Goal: Communication & Community: Answer question/provide support

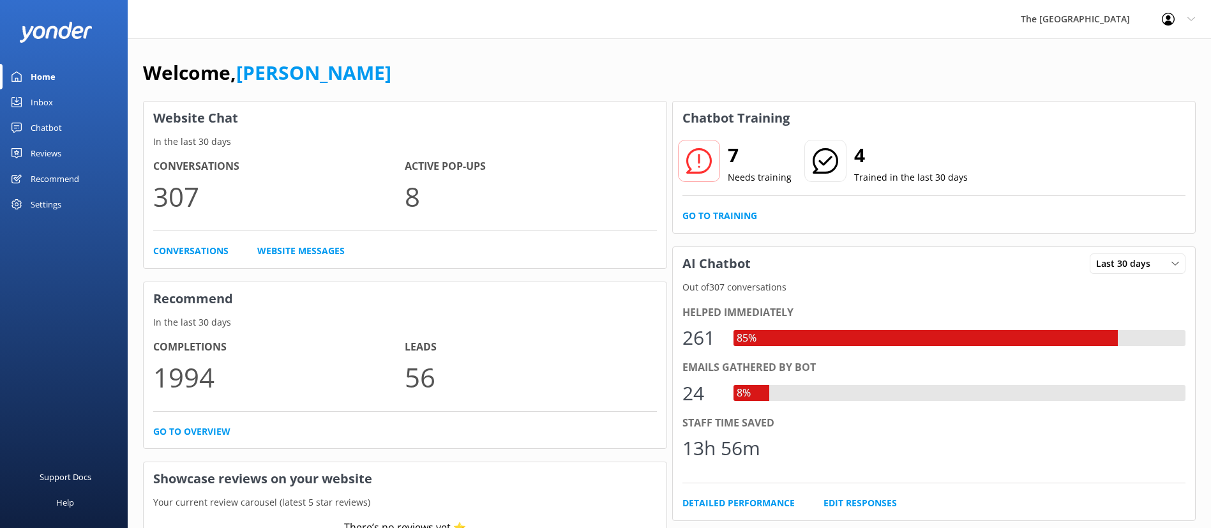
click at [56, 101] on link "Inbox" at bounding box center [64, 102] width 128 height 26
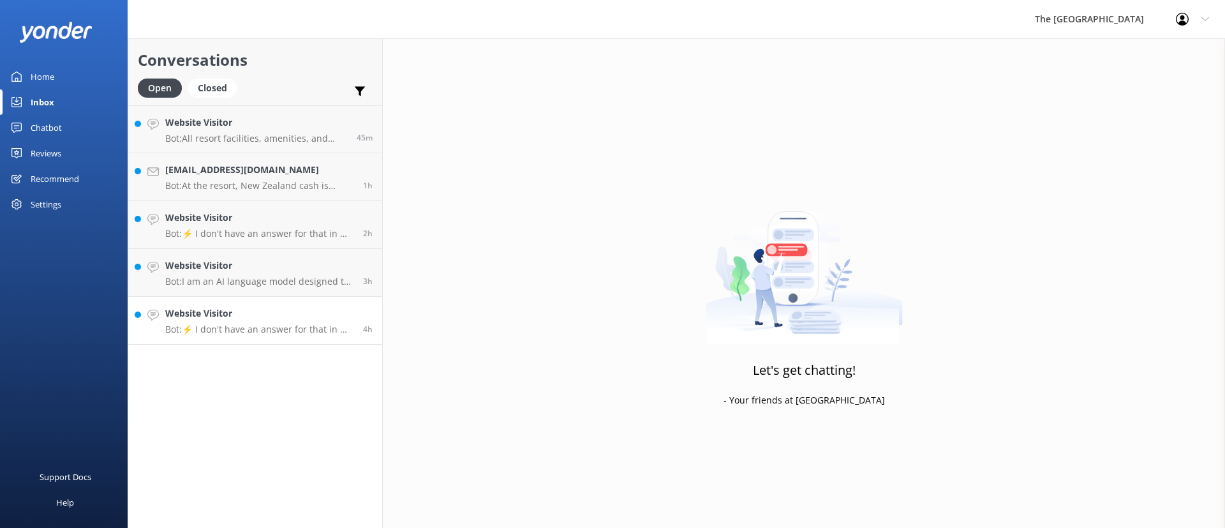
click at [278, 321] on div "Website Visitor Bot: ⚡ I don't have an answer for that in my knowledge base. Pl…" at bounding box center [259, 320] width 188 height 28
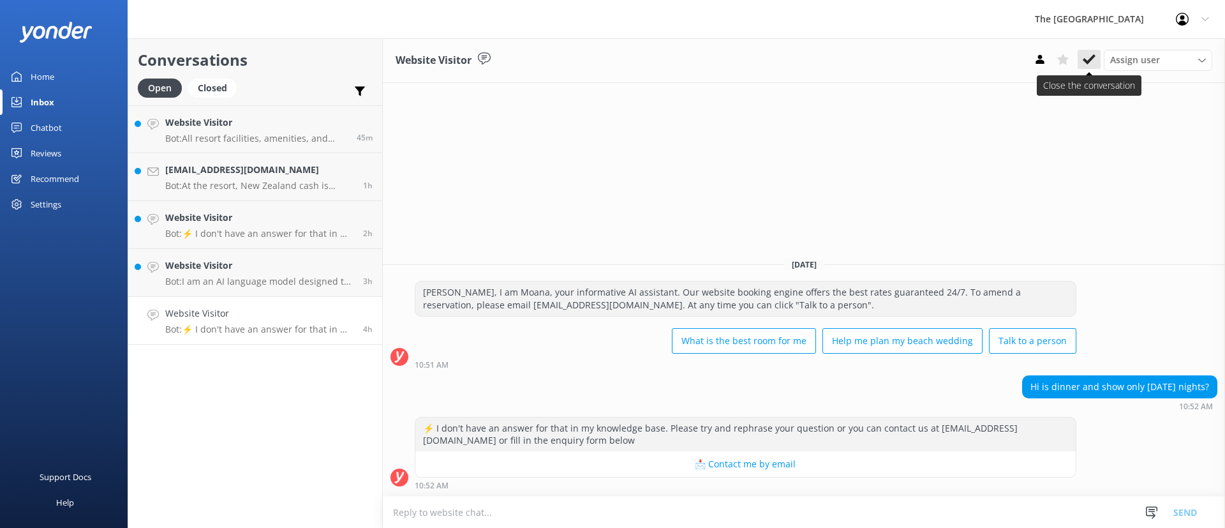
click at [1085, 51] on button at bounding box center [1089, 59] width 23 height 19
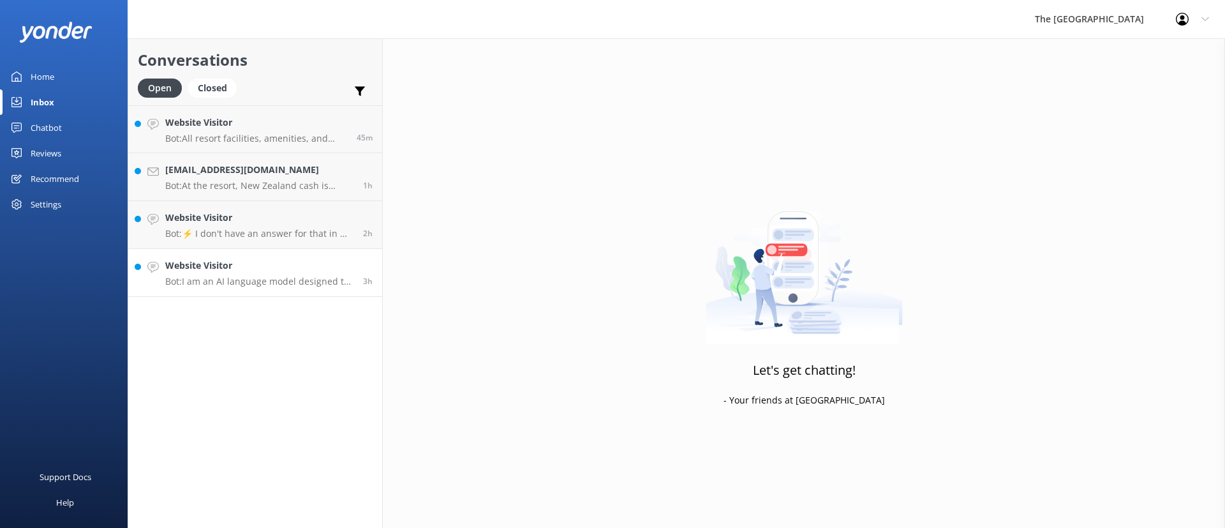
click at [236, 278] on p "Bot: I am an AI language model designed to answer your questions about The [GEO…" at bounding box center [259, 281] width 188 height 11
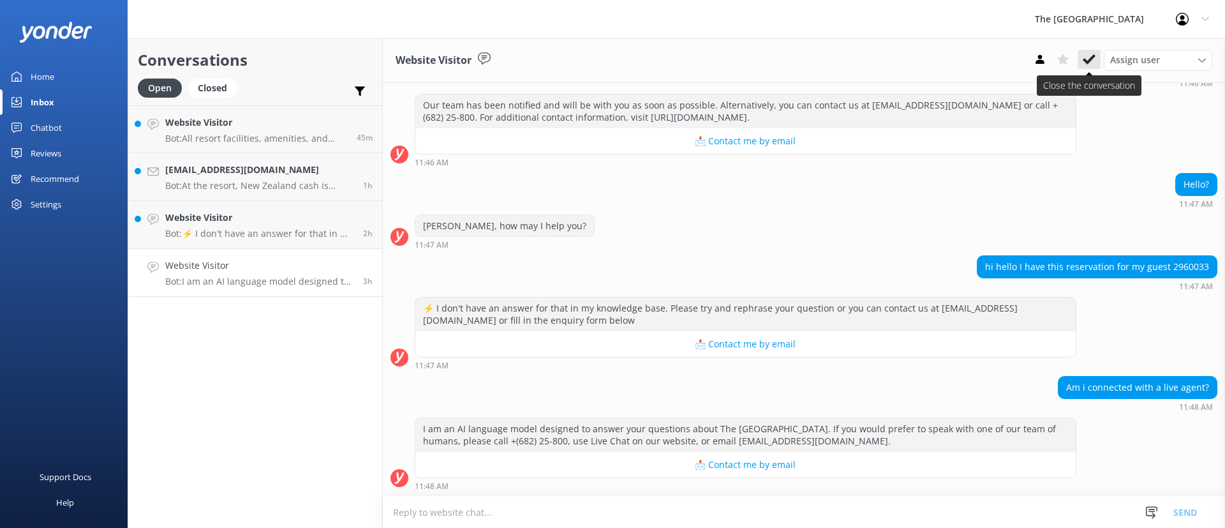
scroll to position [159, 0]
click at [1090, 61] on use at bounding box center [1089, 59] width 13 height 10
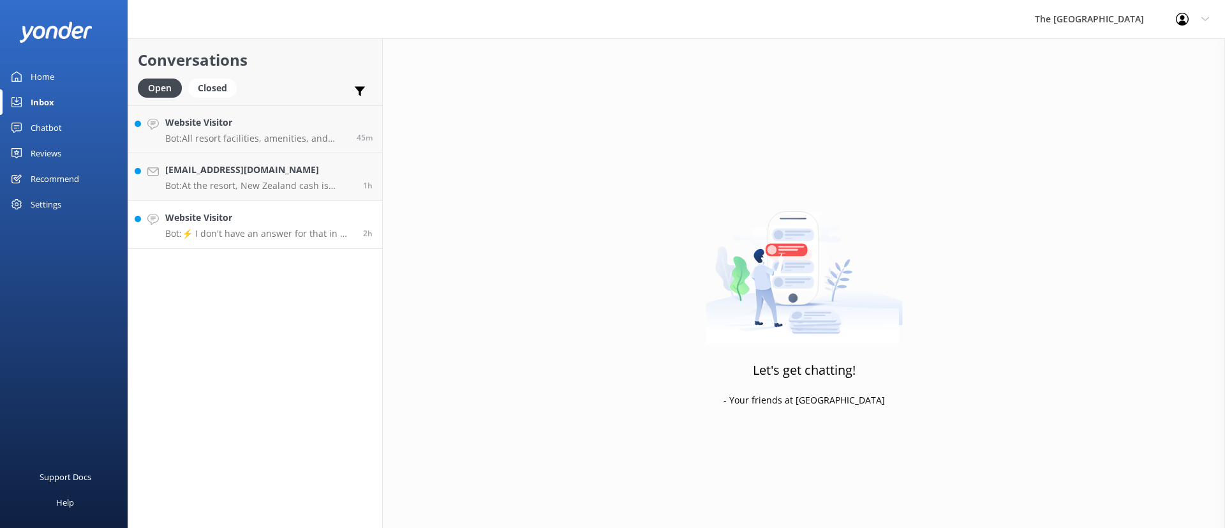
click at [209, 241] on link "Website Visitor Bot: ⚡ I don't have an answer for that in my knowledge base. Pl…" at bounding box center [255, 225] width 254 height 48
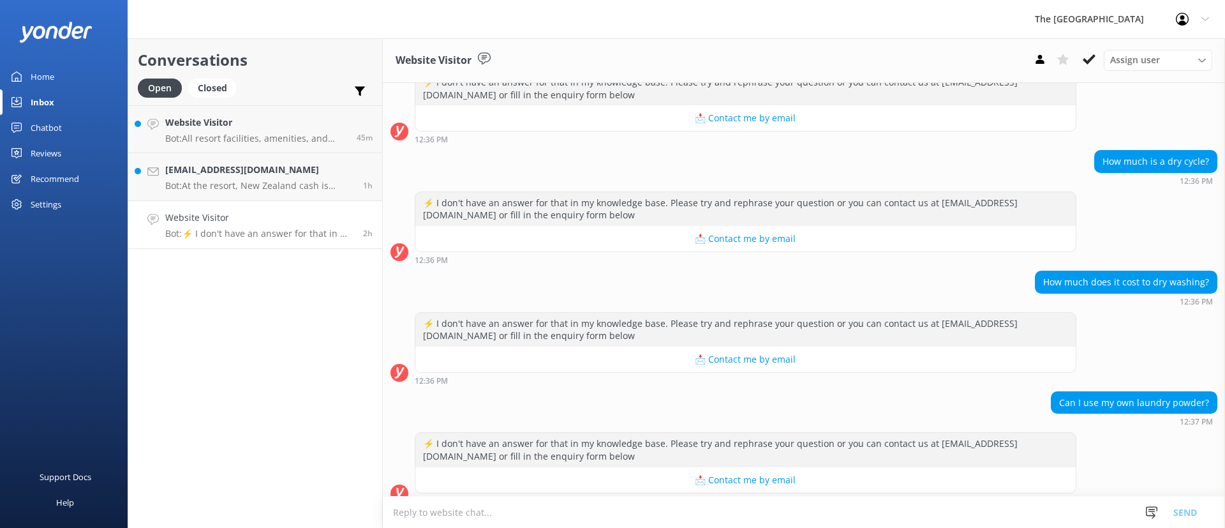
scroll to position [775, 0]
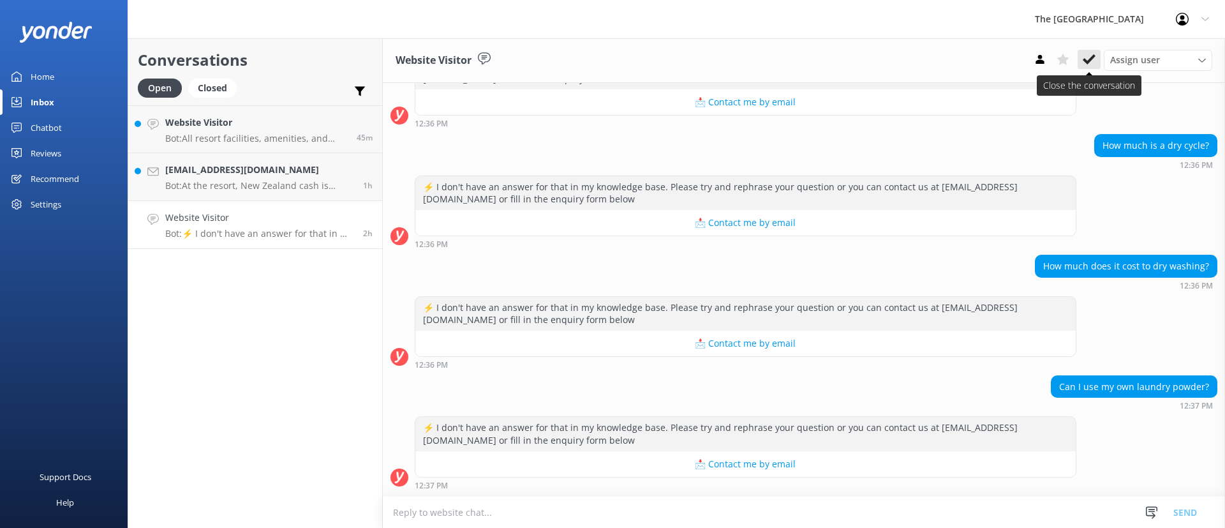
click at [1084, 56] on icon at bounding box center [1089, 59] width 13 height 13
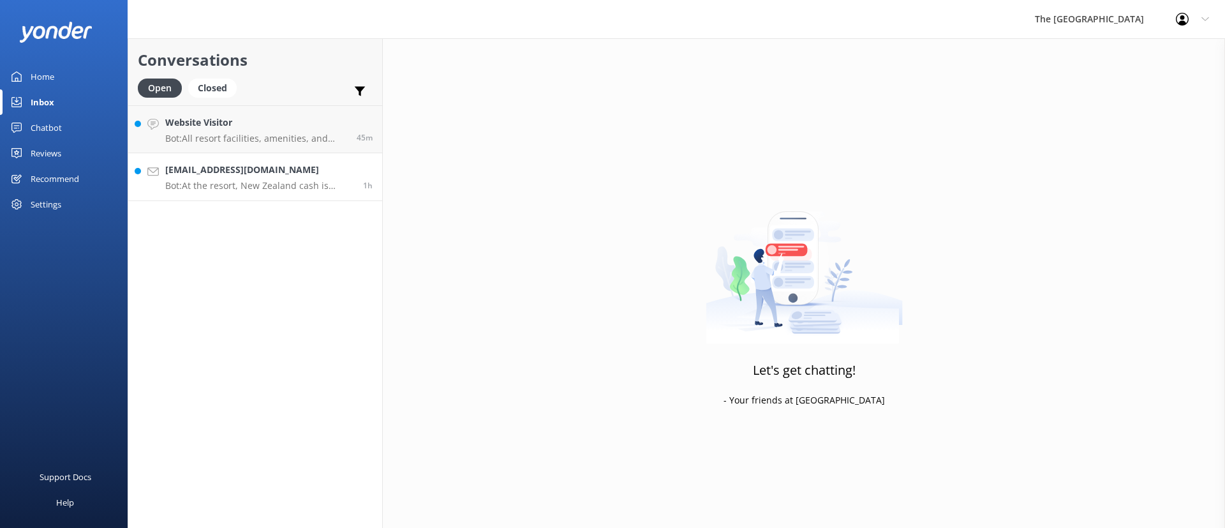
click at [181, 193] on link "[EMAIL_ADDRESS][DOMAIN_NAME] Bot: At the resort, [GEOGRAPHIC_DATA] cash is acce…" at bounding box center [255, 177] width 254 height 48
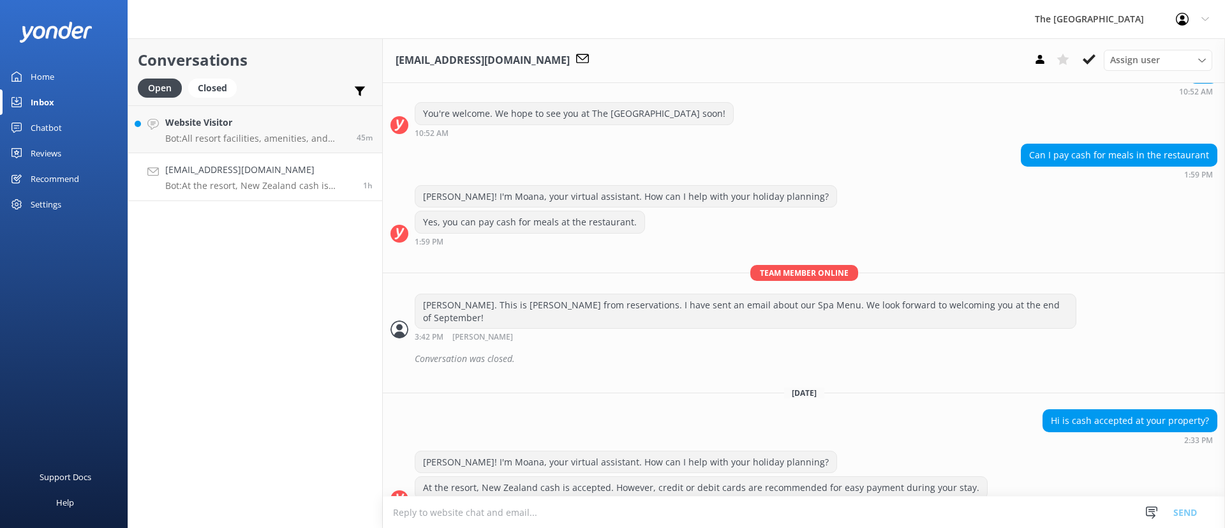
scroll to position [693, 0]
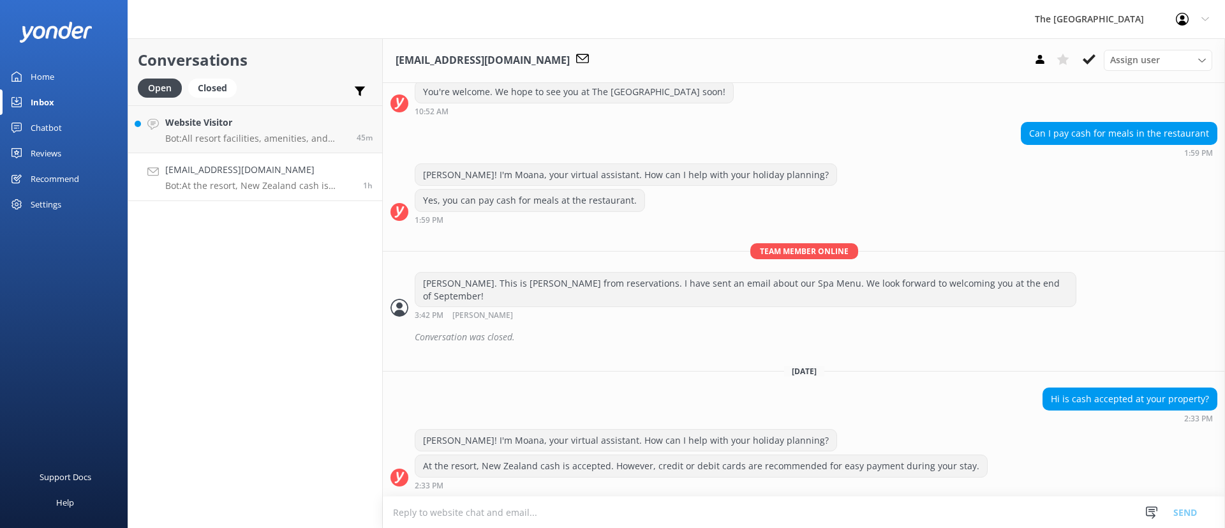
click at [255, 188] on p "Bot: At the resort, New Zealand cash is accepted. However, credit or debit card…" at bounding box center [259, 185] width 188 height 11
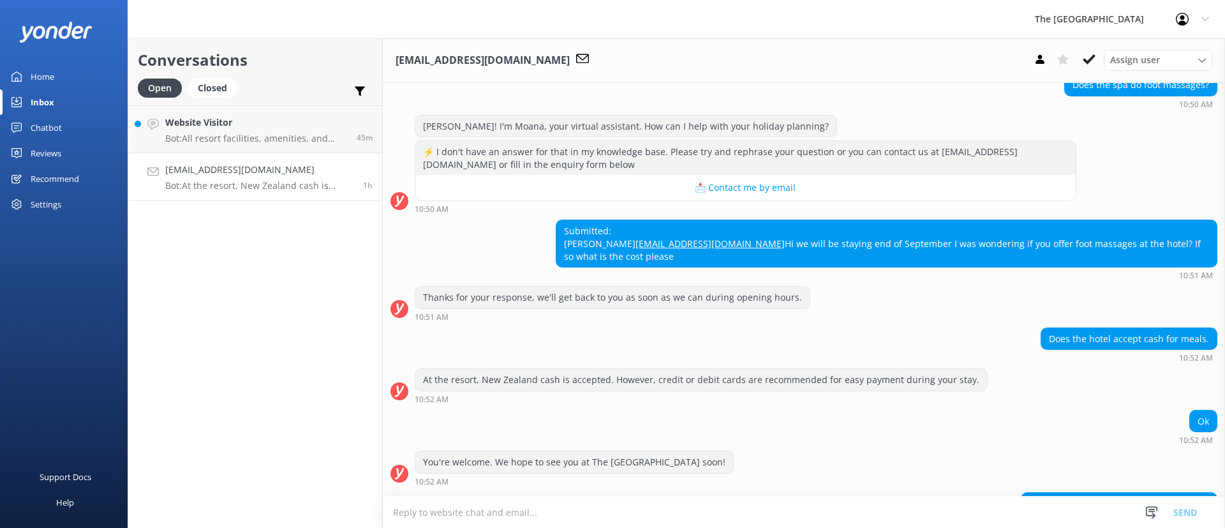
scroll to position [214, 0]
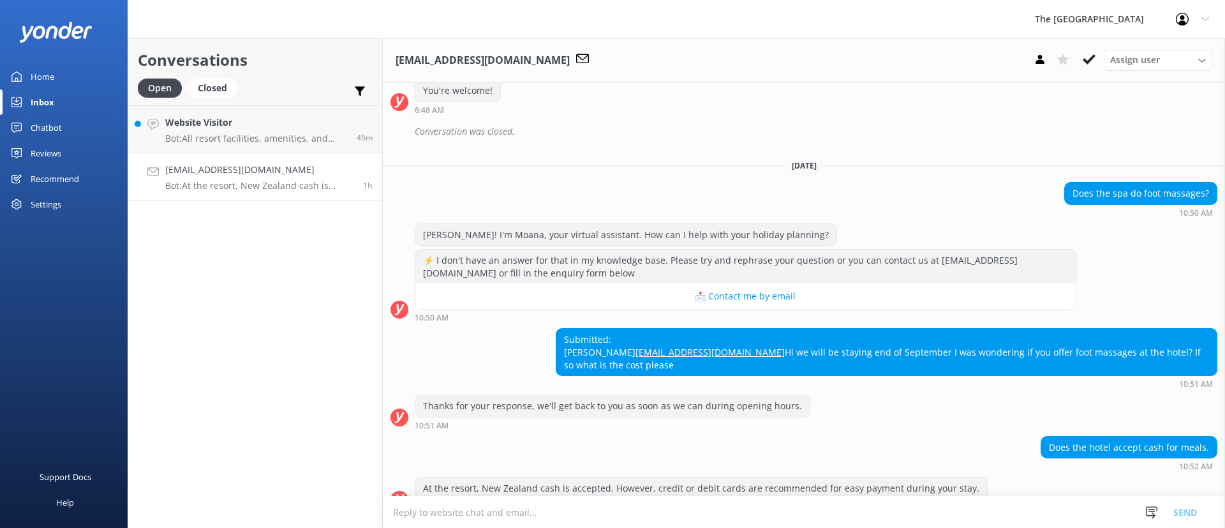
click at [862, 422] on div "Thanks for your response, we'll get back to you as soon as we can during openin…" at bounding box center [804, 411] width 843 height 35
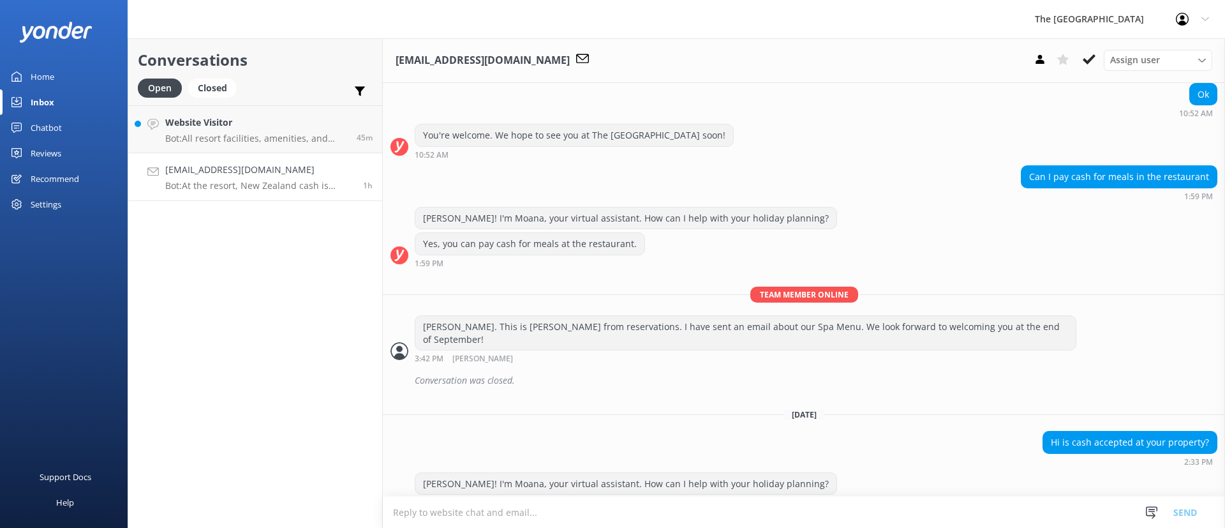
scroll to position [693, 0]
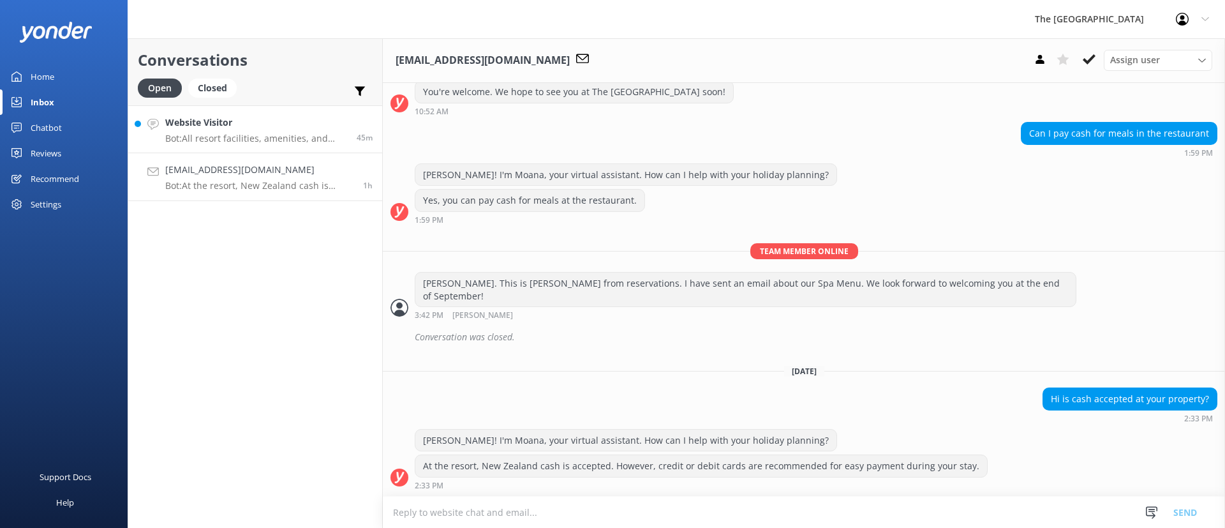
click at [266, 137] on p "Bot: All resort facilities, amenities, and services, including the restaurant, …" at bounding box center [256, 138] width 182 height 11
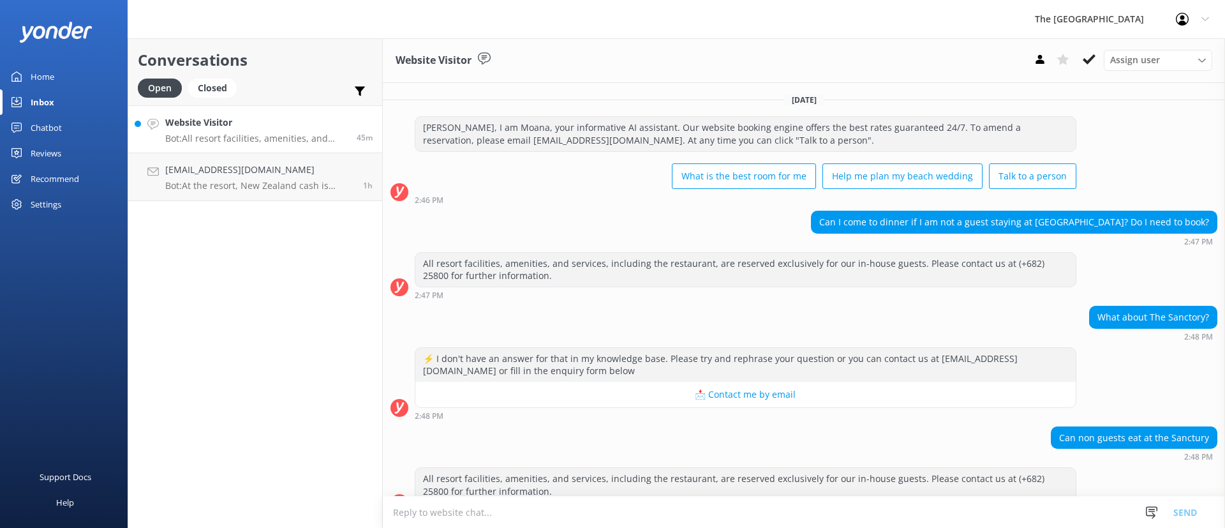
scroll to position [26, 0]
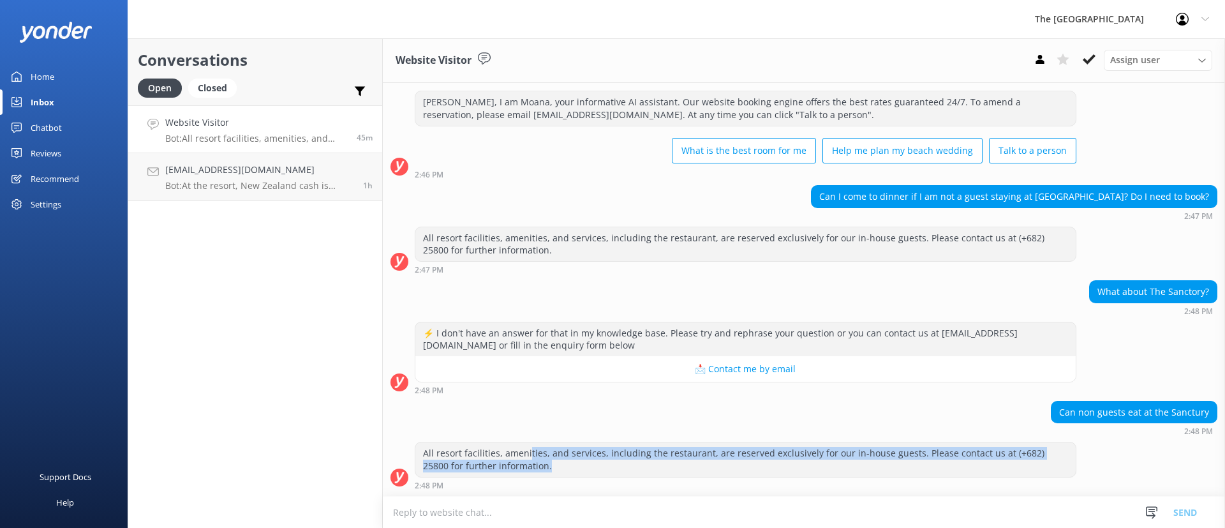
drag, startPoint x: 571, startPoint y: 468, endPoint x: 422, endPoint y: 374, distance: 176.4
click at [419, 379] on div "[DATE] [PERSON_NAME], I am Moana, your informative AI assistant. Our website bo…" at bounding box center [804, 276] width 843 height 438
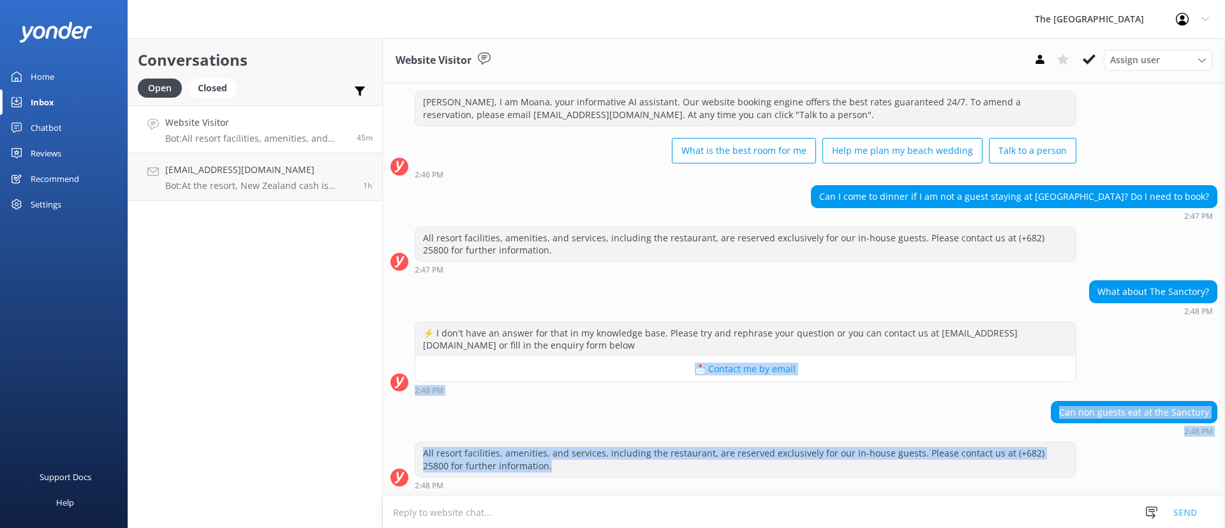
click at [589, 389] on div "2:48 PM" at bounding box center [746, 390] width 662 height 9
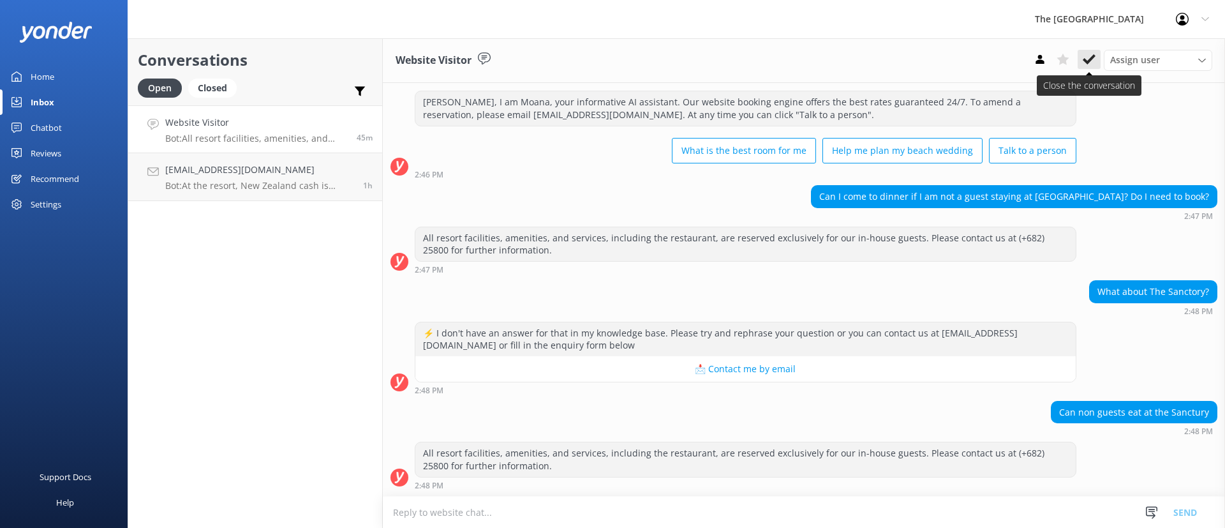
click at [1082, 62] on button at bounding box center [1089, 59] width 23 height 19
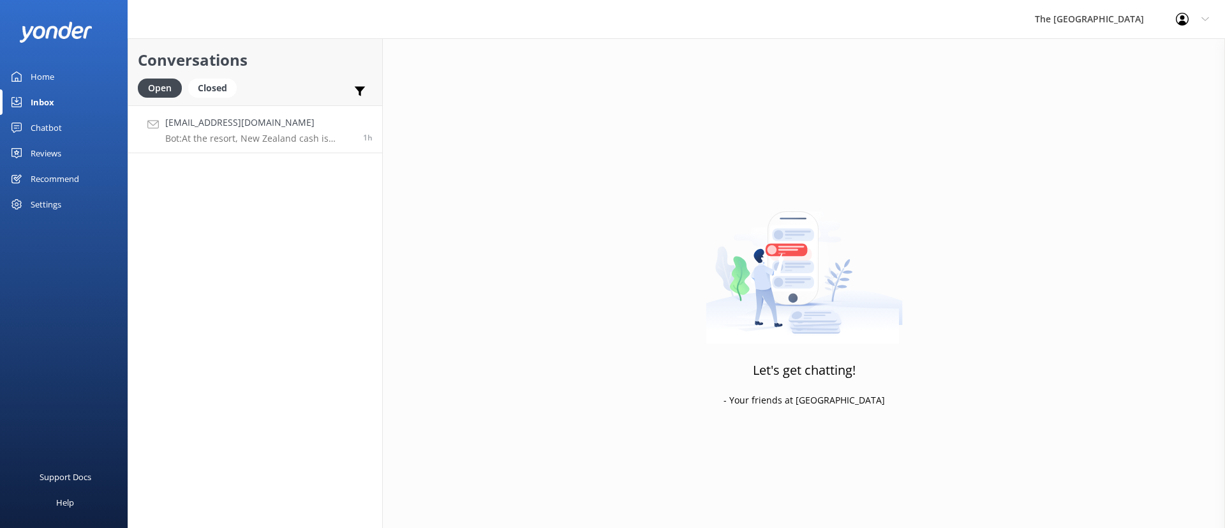
click at [280, 133] on p "Bot: At the resort, New Zealand cash is accepted. However, credit or debit card…" at bounding box center [259, 138] width 188 height 11
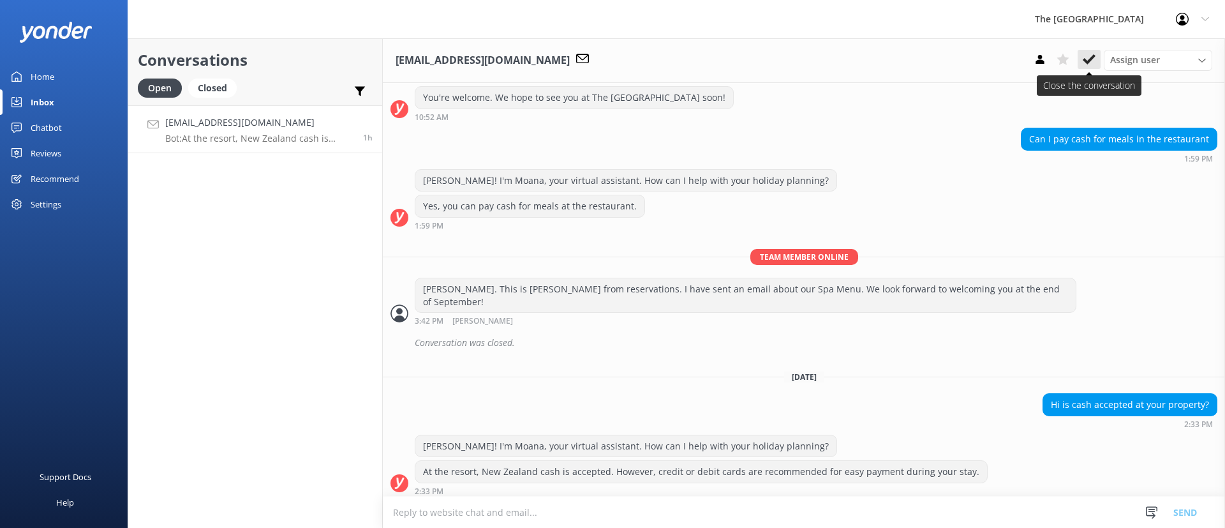
scroll to position [693, 0]
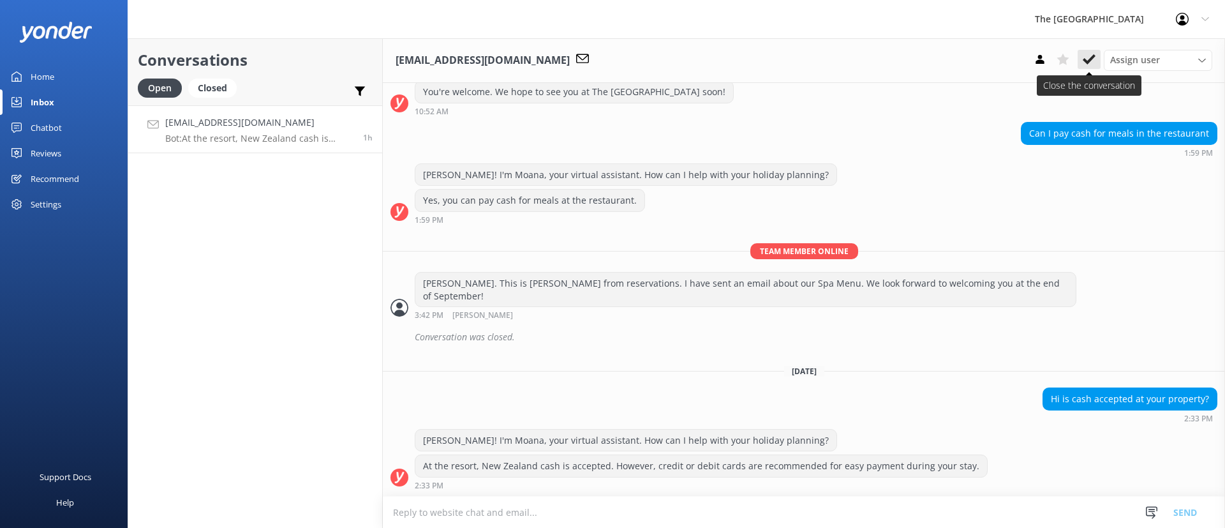
click at [1090, 53] on icon at bounding box center [1089, 59] width 13 height 13
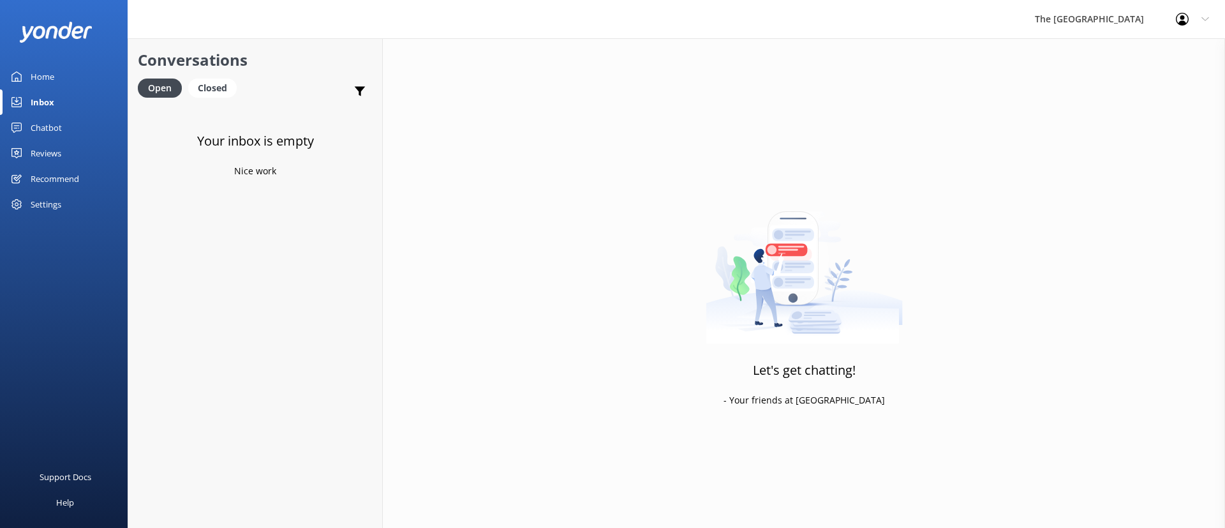
click at [266, 196] on div "Your inbox is empty Nice work" at bounding box center [255, 369] width 254 height 528
click at [211, 96] on div "Closed" at bounding box center [212, 88] width 49 height 19
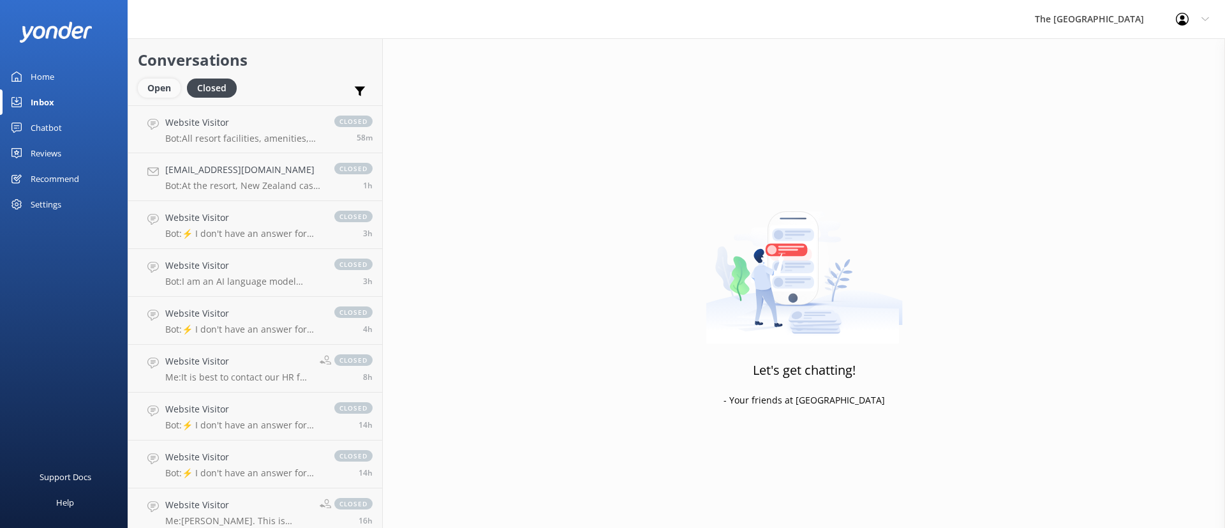
click at [165, 90] on div "Open" at bounding box center [159, 88] width 43 height 19
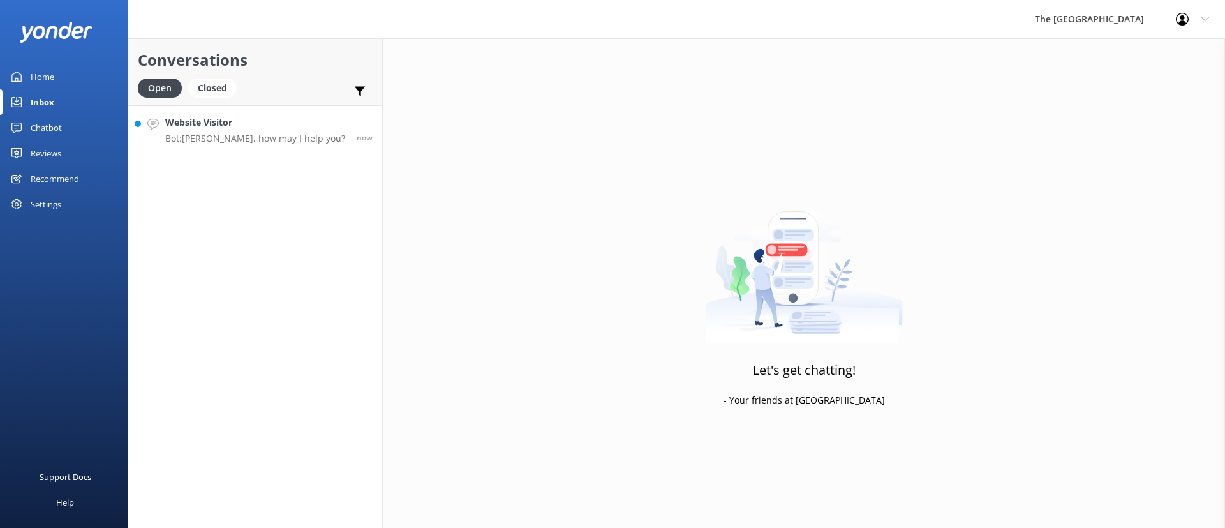
click at [239, 126] on h4 "Website Visitor" at bounding box center [255, 123] width 180 height 14
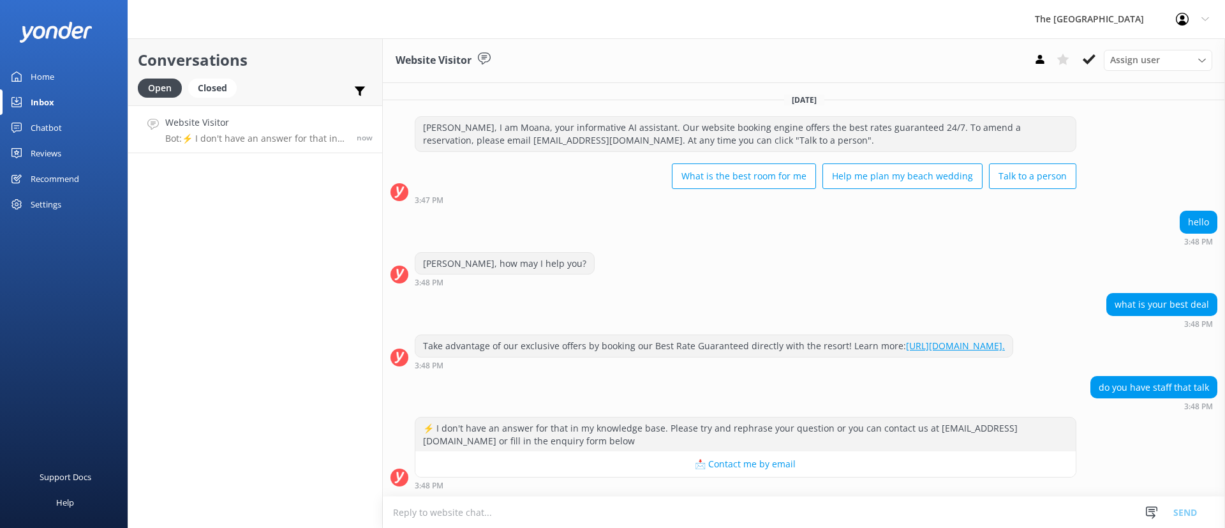
scroll to position [13, 0]
click at [206, 136] on p "Bot: ⚡ I don't have an answer for that in my knowledge base. Please try and rep…" at bounding box center [256, 138] width 182 height 11
click at [232, 135] on p "Bot: ⚡ I don't have an answer for that in my knowledge base. Please try and rep…" at bounding box center [256, 138] width 182 height 11
click at [239, 134] on p "Bot: ⚡ I don't have an answer for that in my knowledge base. Please try and rep…" at bounding box center [256, 138] width 182 height 11
click at [943, 266] on div "[PERSON_NAME], how may I help you? 3:48 PM" at bounding box center [804, 269] width 843 height 35
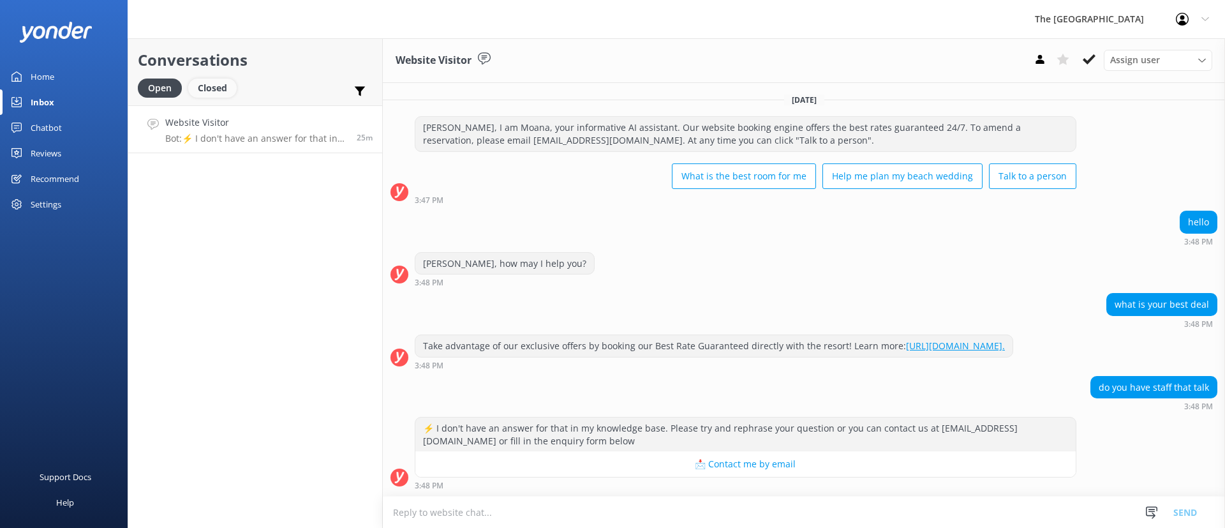
click at [220, 86] on div "Closed" at bounding box center [212, 88] width 49 height 19
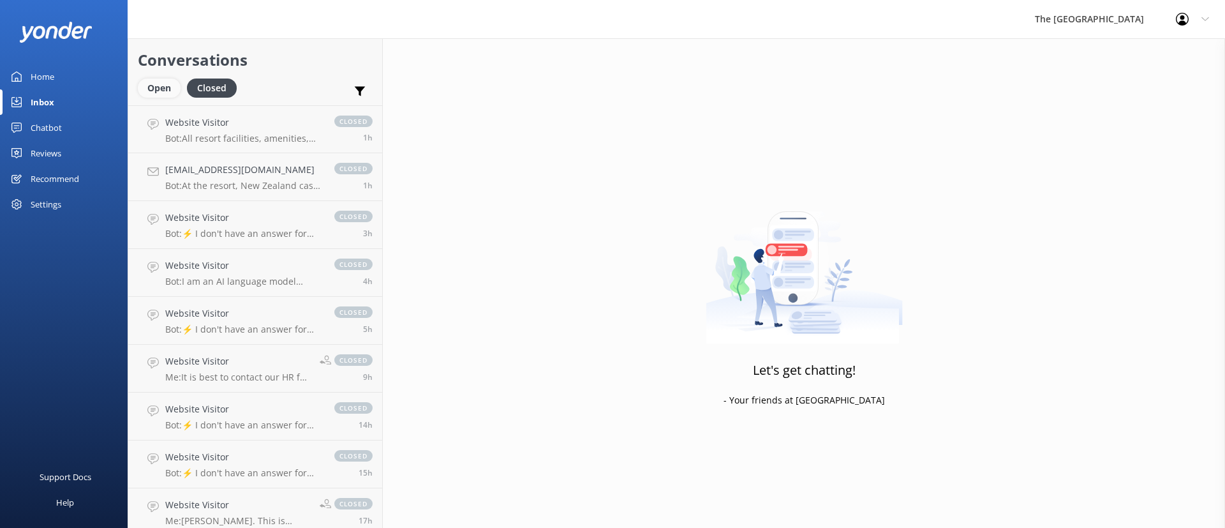
click at [162, 86] on div "Open" at bounding box center [159, 88] width 43 height 19
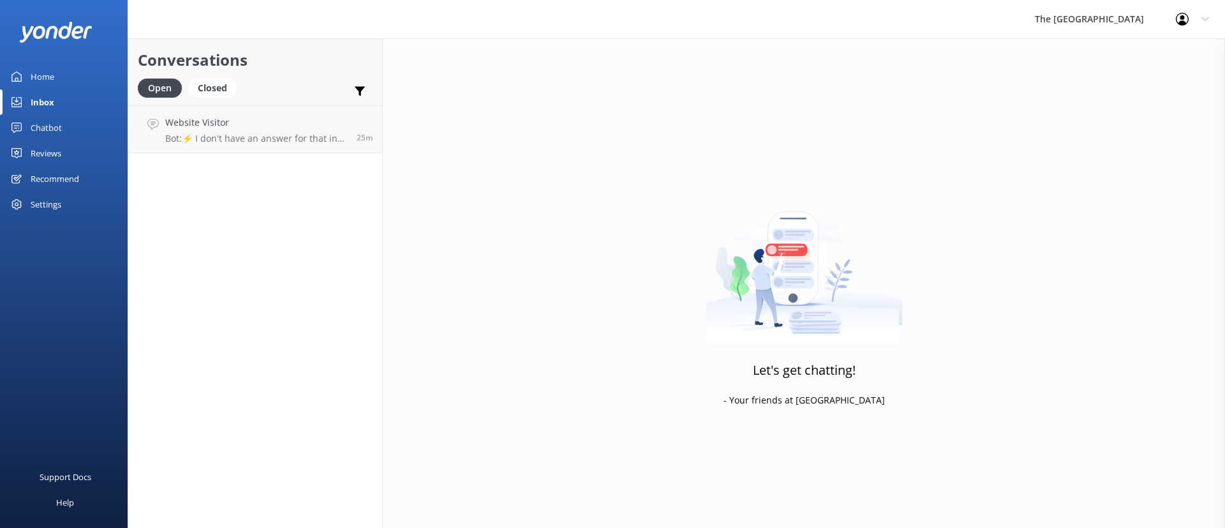
click at [536, 345] on div "Let's get chatting! - Your friends at [GEOGRAPHIC_DATA]" at bounding box center [804, 302] width 843 height 528
click at [208, 124] on h4 "Website Visitor" at bounding box center [256, 123] width 182 height 14
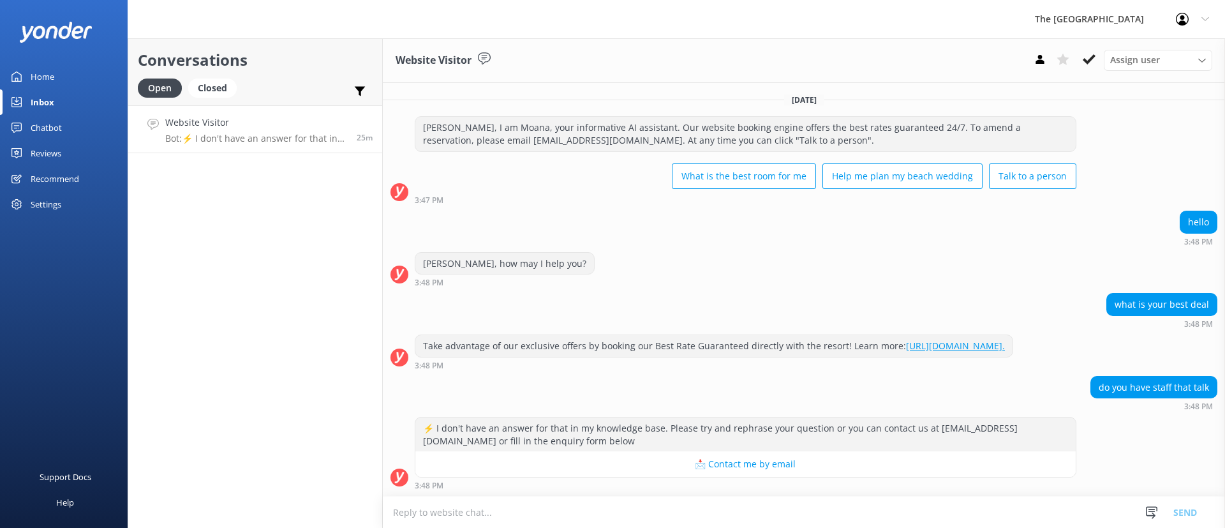
scroll to position [13, 0]
click at [737, 509] on textarea at bounding box center [804, 512] width 843 height 31
click at [750, 521] on textarea at bounding box center [804, 512] width 843 height 31
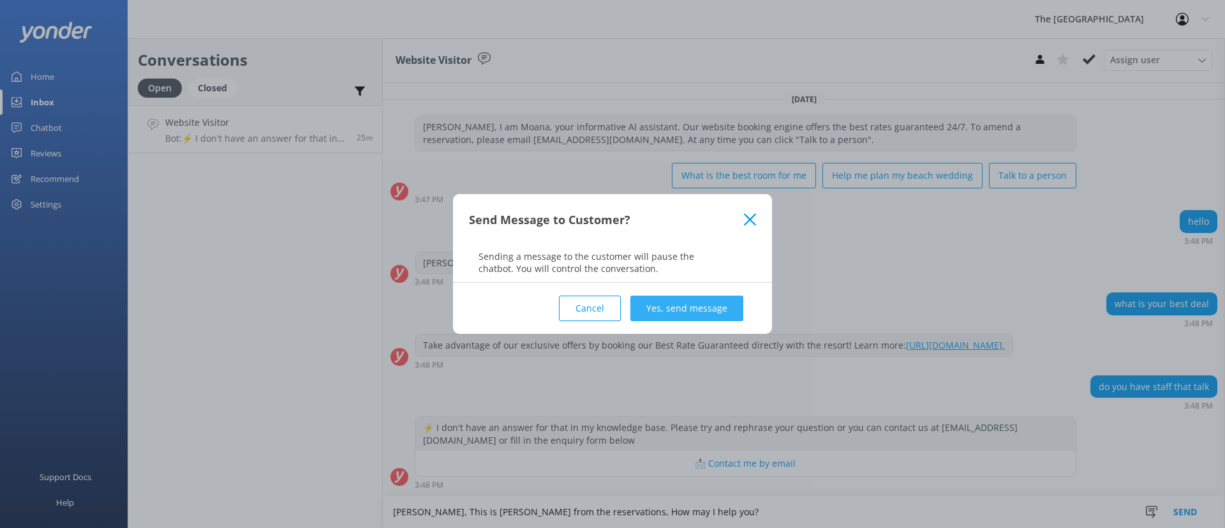
type textarea "[PERSON_NAME], This is [PERSON_NAME] from the reservations, How may I help you?"
click at [678, 299] on button "Yes, send message" at bounding box center [687, 309] width 113 height 26
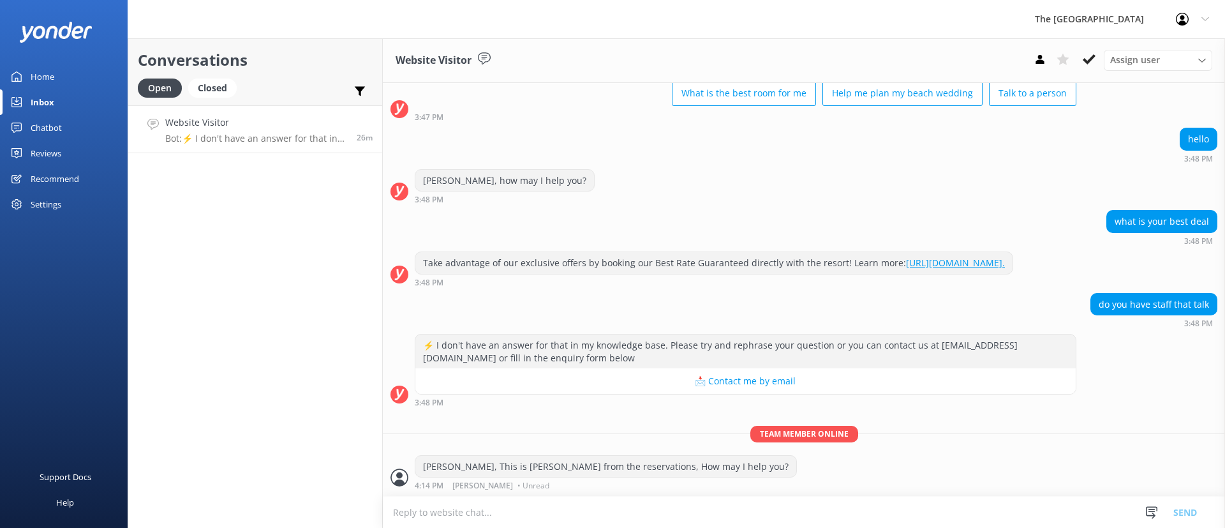
scroll to position [96, 0]
click at [949, 136] on div "hello 3:48 PM" at bounding box center [804, 145] width 843 height 35
click at [266, 133] on p "Bot: Check-in time at the resort is from 3:00pm. For early check-in from 6am on…" at bounding box center [256, 138] width 182 height 11
